Goal: Task Accomplishment & Management: Manage account settings

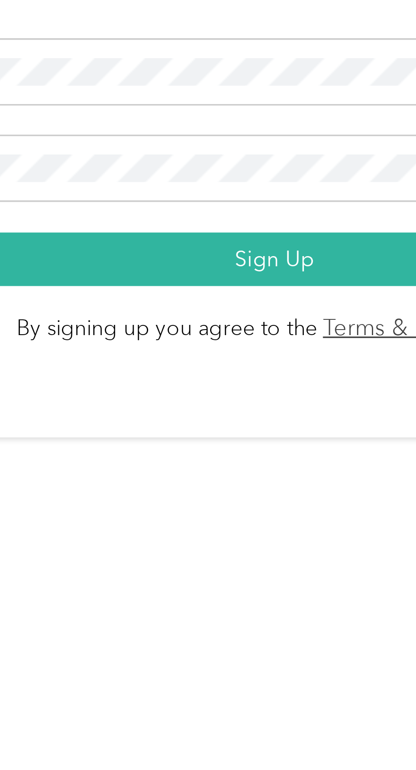
click at [212, 460] on button "Sign Up" at bounding box center [206, 452] width 162 height 15
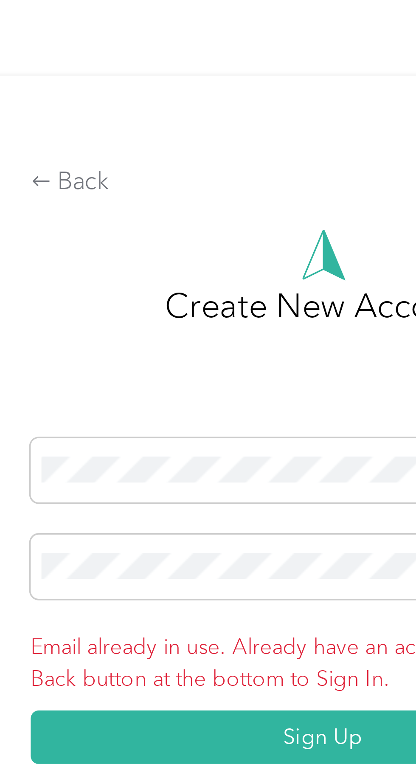
click at [130, 311] on icon at bounding box center [127, 309] width 5 height 3
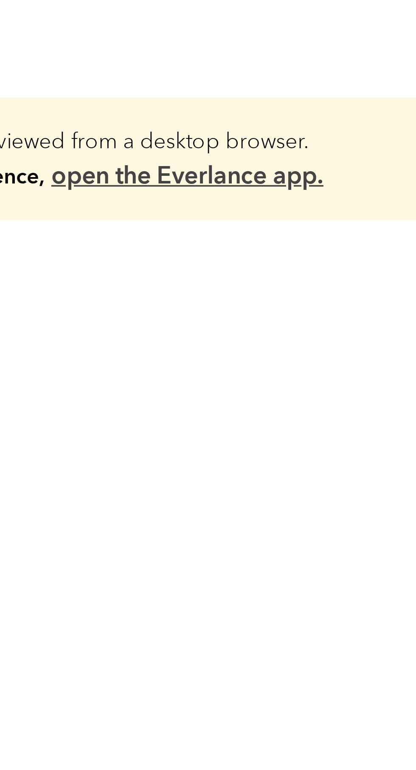
click at [153, 50] on link "open the Everlance app." at bounding box center [136, 49] width 76 height 8
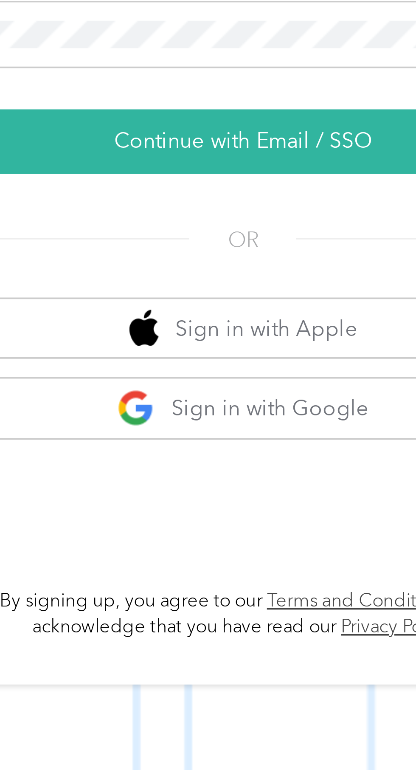
click at [262, 420] on button "Continue with Email / SSO" at bounding box center [307, 411] width 149 height 18
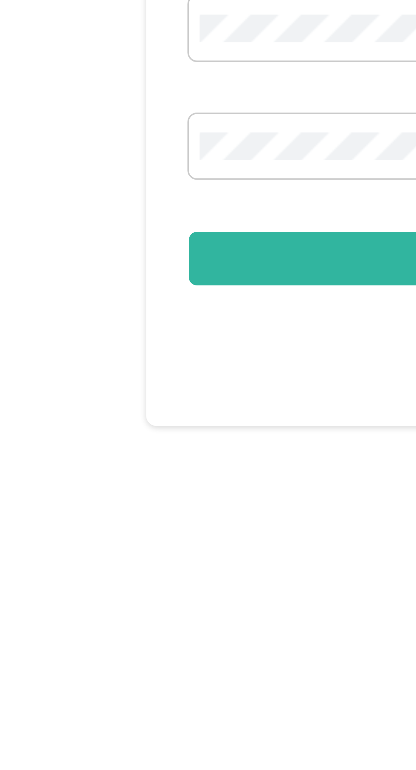
click at [151, 451] on button "Login" at bounding box center [206, 443] width 189 height 15
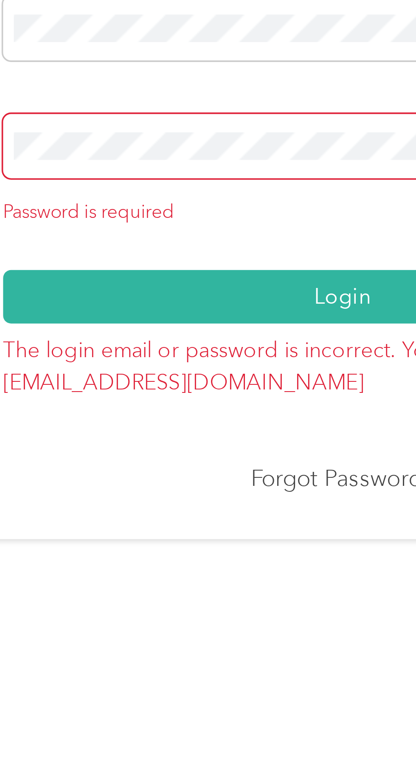
scroll to position [5, 0]
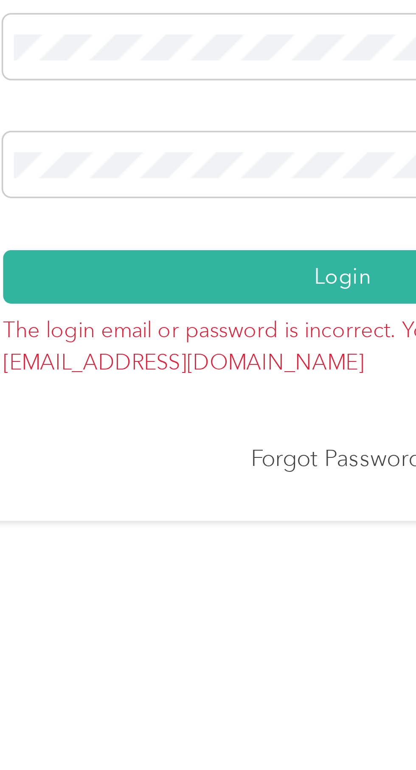
click at [194, 441] on button "Login" at bounding box center [206, 433] width 189 height 15
